Goal: Transaction & Acquisition: Purchase product/service

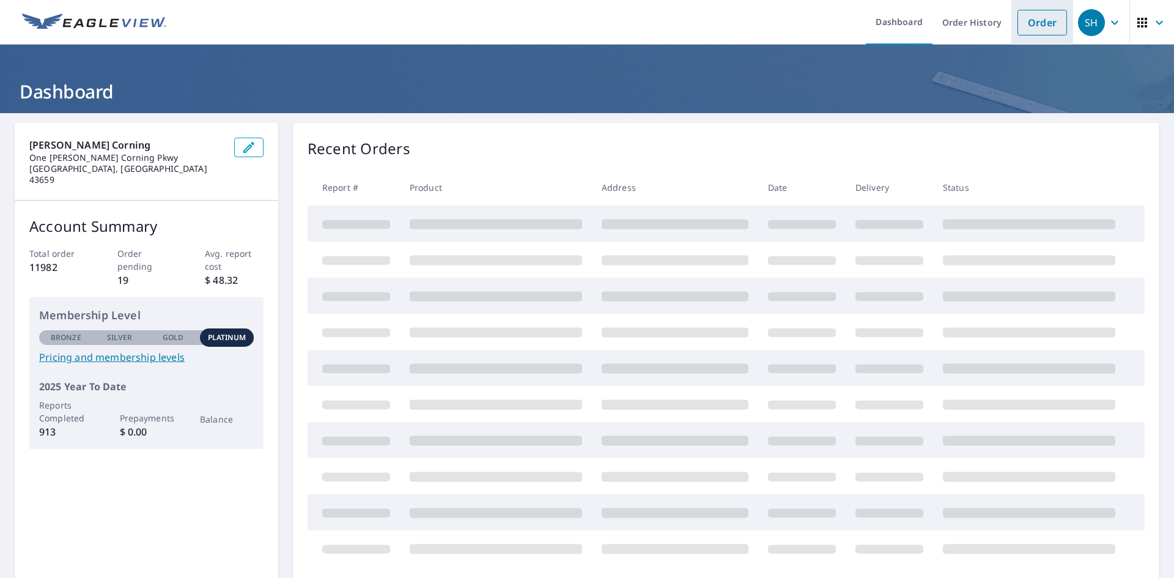
click at [1023, 23] on link "Order" at bounding box center [1042, 23] width 50 height 26
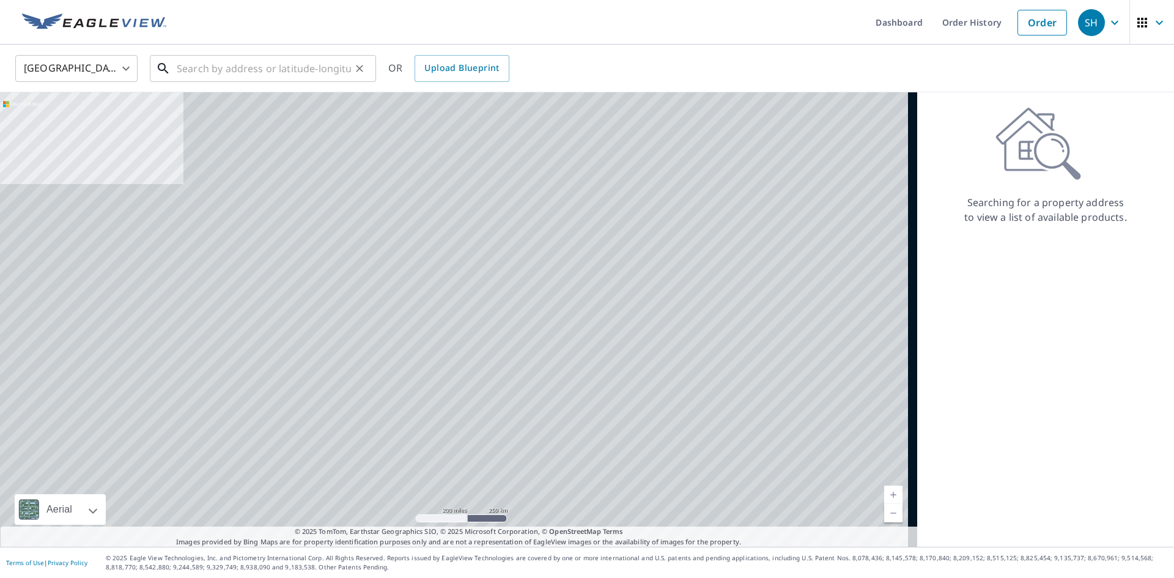
click at [258, 70] on input "text" at bounding box center [264, 68] width 174 height 34
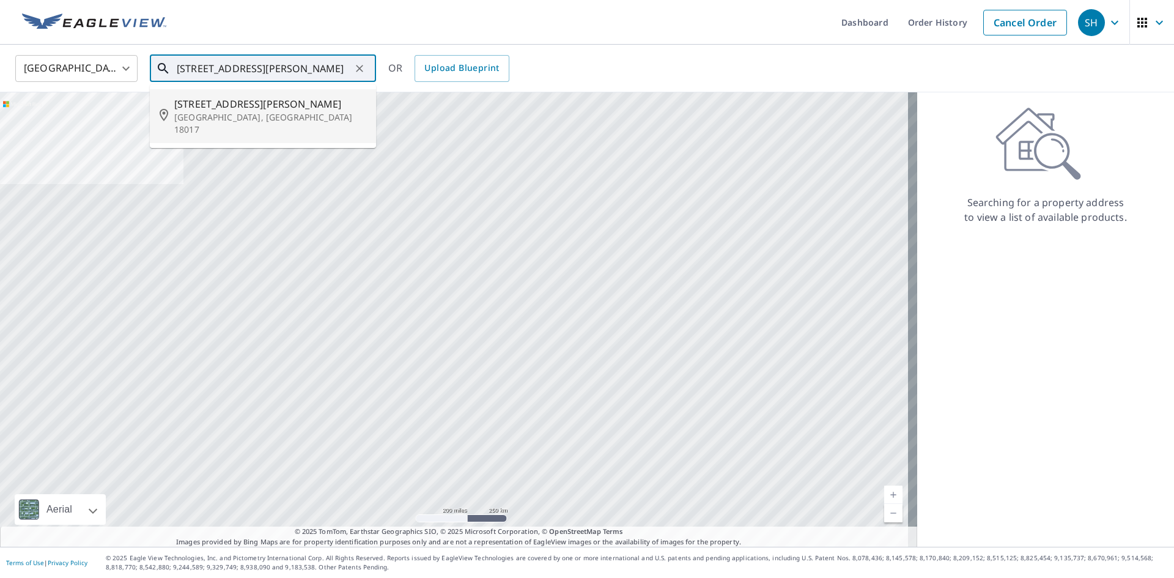
click at [237, 113] on p "[GEOGRAPHIC_DATA], [GEOGRAPHIC_DATA] 18017" at bounding box center [270, 123] width 192 height 24
type input "[STREET_ADDRESS][PERSON_NAME]"
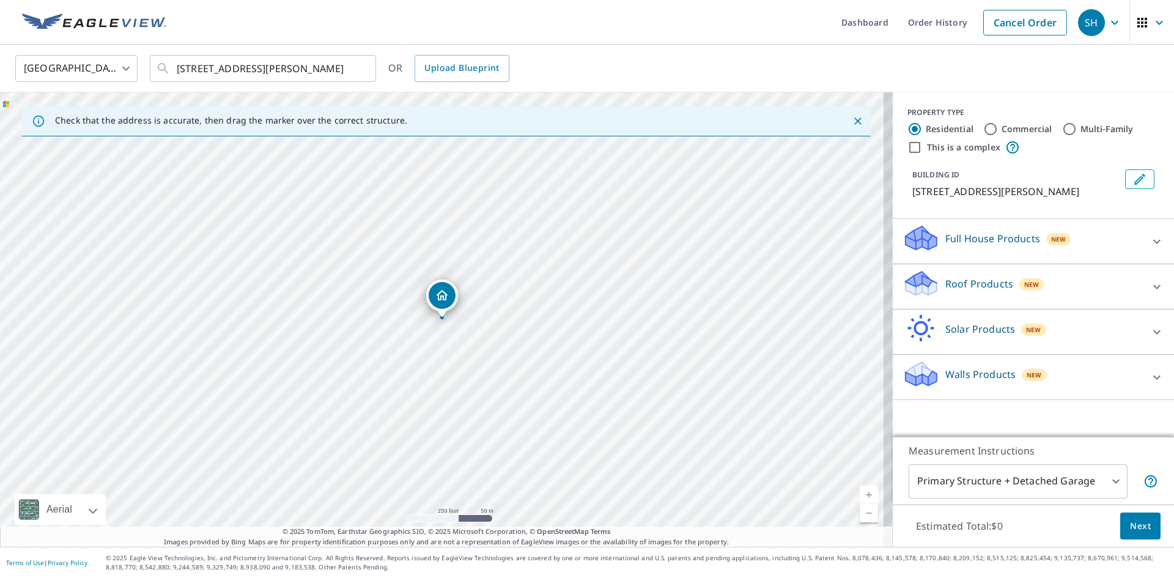
click at [1151, 289] on icon at bounding box center [1156, 286] width 15 height 15
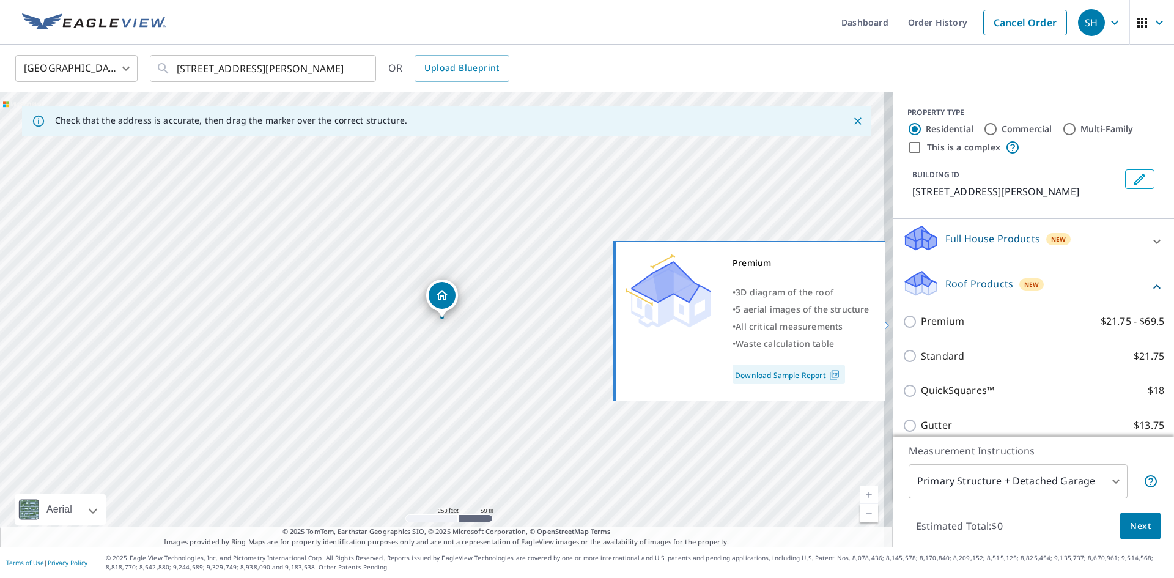
click at [902, 320] on input "Premium $21.75 - $69.5" at bounding box center [911, 321] width 18 height 15
checkbox input "true"
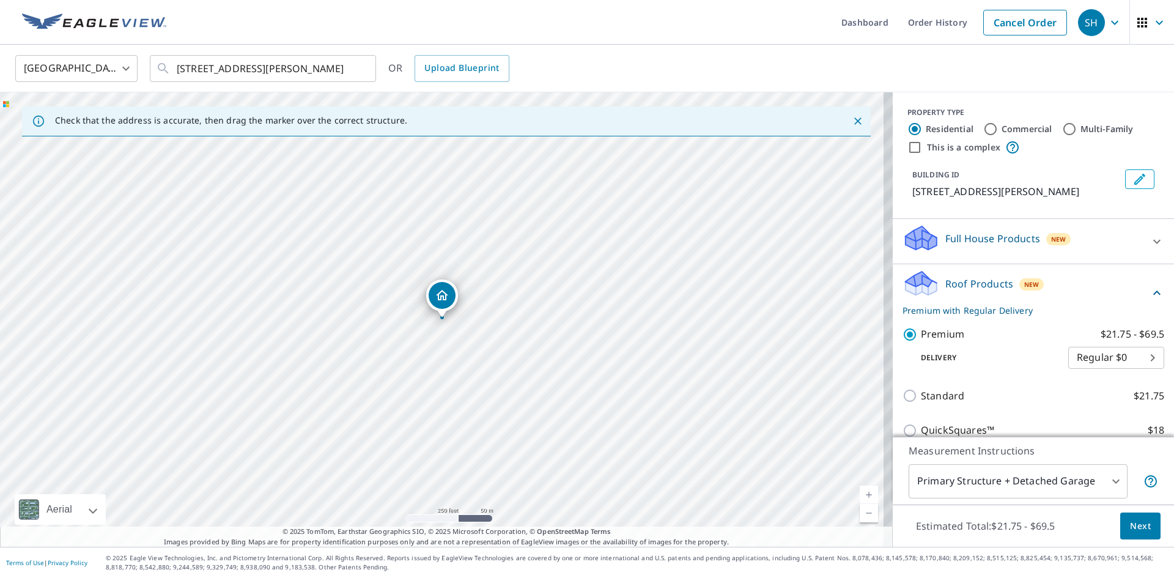
click at [1130, 526] on span "Next" at bounding box center [1140, 525] width 21 height 15
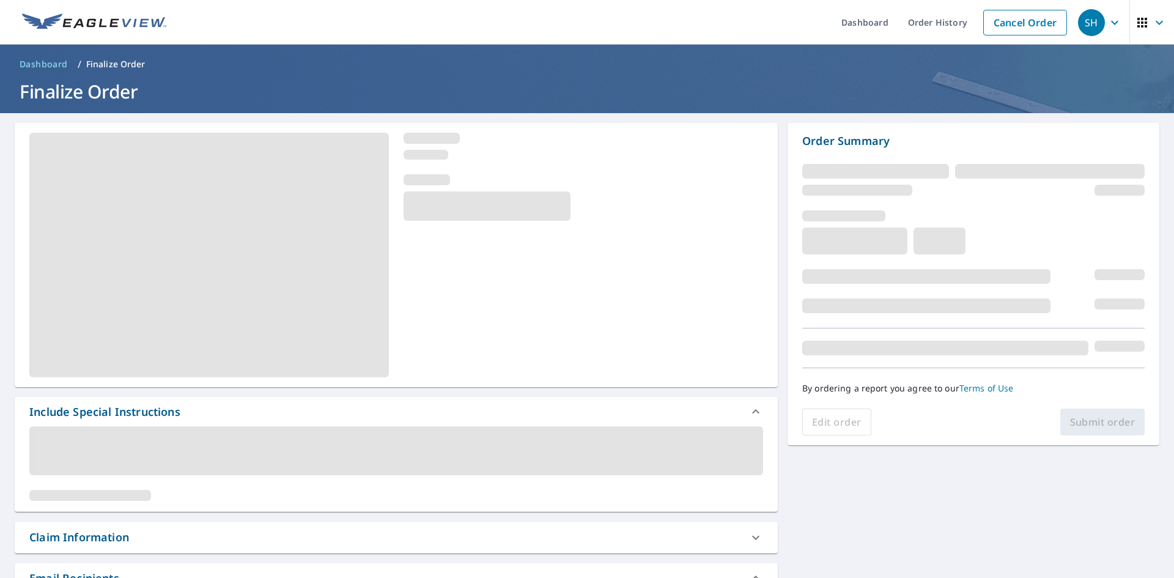
scroll to position [122, 0]
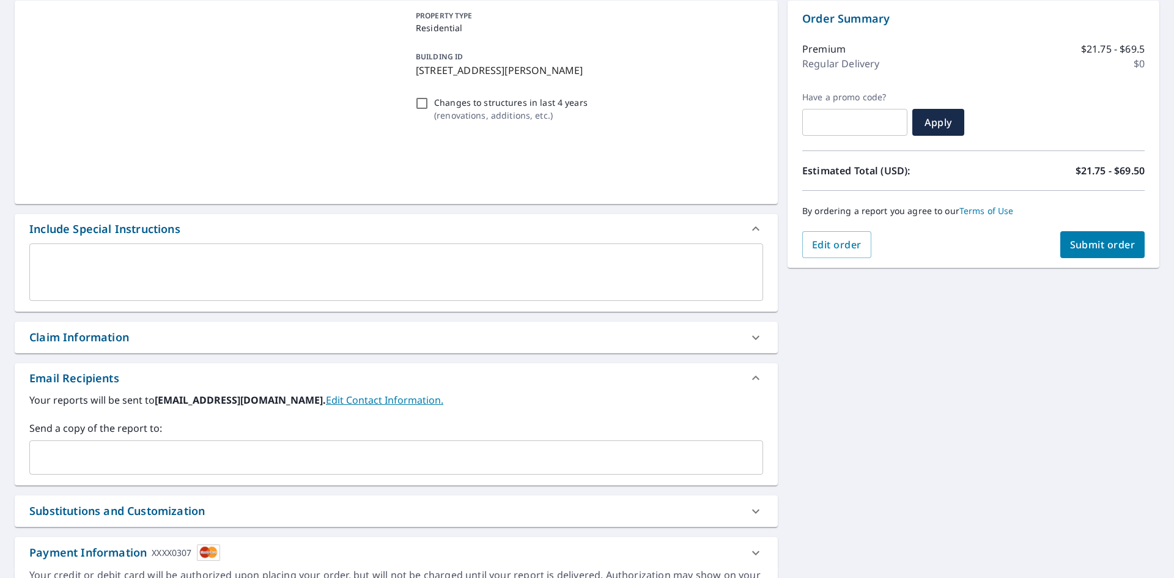
click at [112, 418] on div "Your reports will be sent to [EMAIL_ADDRESS][DOMAIN_NAME]. Edit Contact Informa…" at bounding box center [396, 433] width 734 height 82
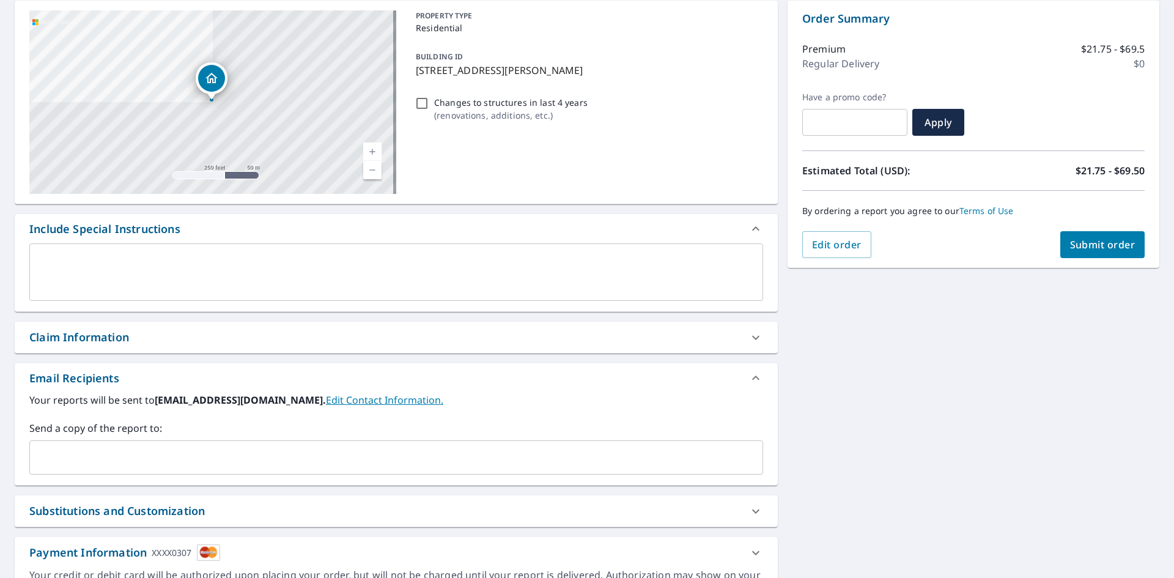
click at [78, 340] on div "Claim Information" at bounding box center [79, 337] width 100 height 17
checkbox input "true"
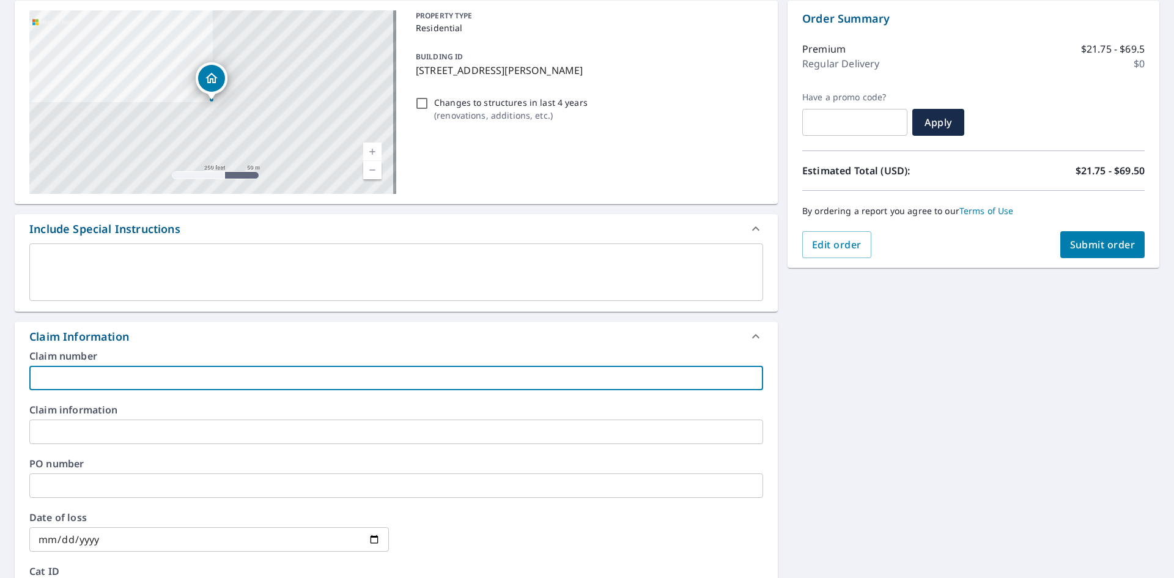
click at [83, 375] on input "text" at bounding box center [396, 378] width 734 height 24
type input "2"
checkbox input "true"
type input "20"
checkbox input "true"
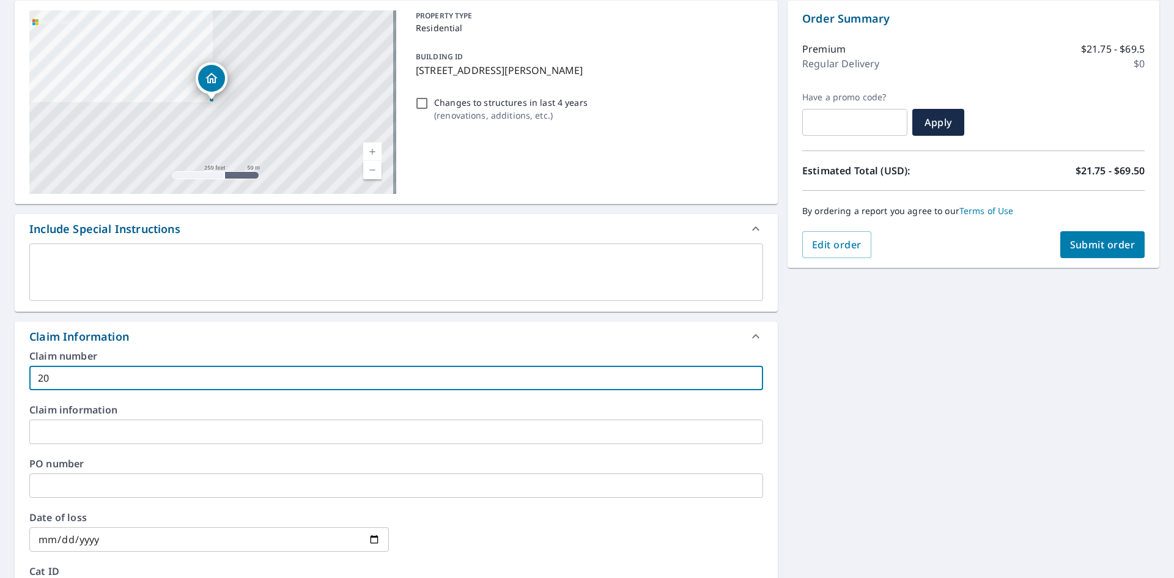
type input "206"
checkbox input "true"
type input "2061"
checkbox input "true"
type input "20614"
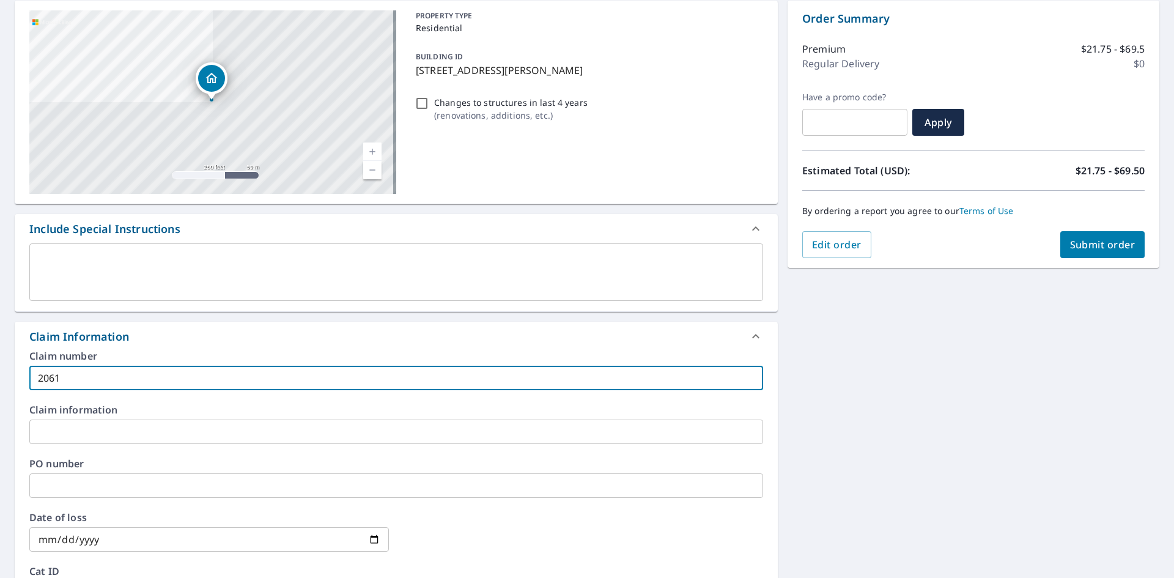
checkbox input "true"
type input "206141"
checkbox input "true"
type input "2061416"
checkbox input "true"
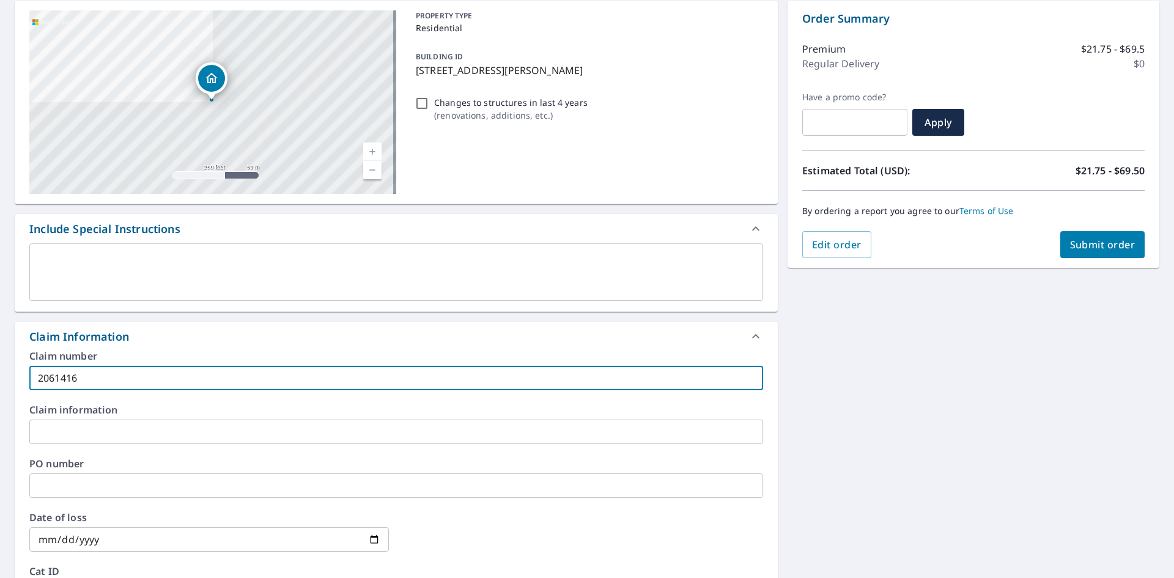
type input "20614167"
checkbox input "true"
type input "20614167"
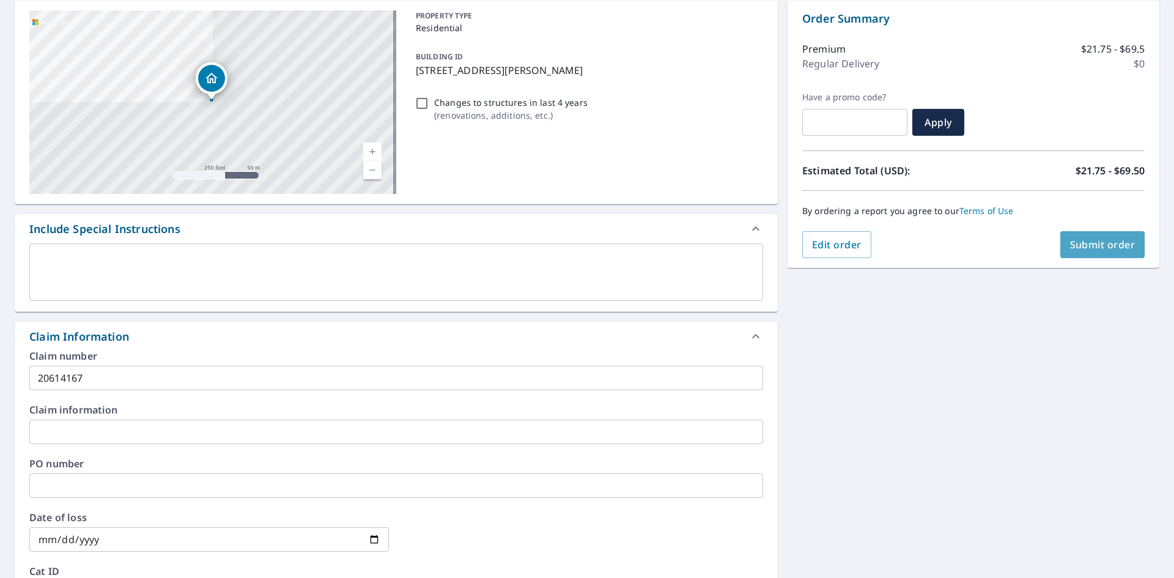
click at [1080, 243] on span "Submit order" at bounding box center [1102, 244] width 65 height 13
checkbox input "true"
